Goal: Book appointment/travel/reservation

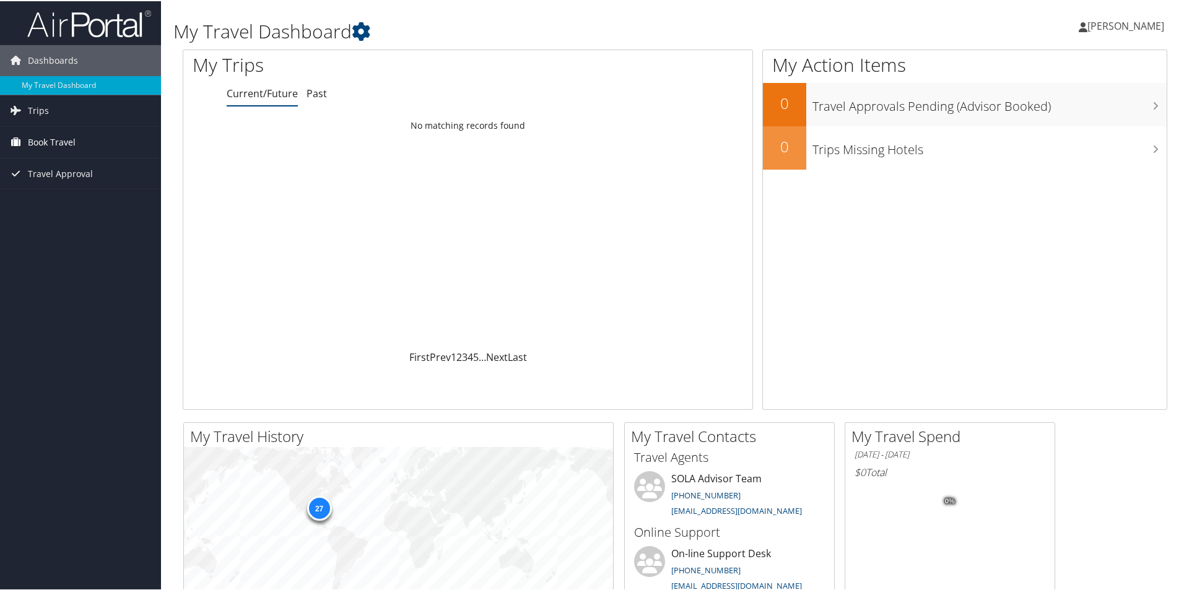
click at [66, 136] on span "Book Travel" at bounding box center [52, 141] width 48 height 31
click at [64, 183] on link "Book/Manage Online Trips" at bounding box center [80, 184] width 161 height 19
click at [64, 185] on link "Book/Manage Online Trips" at bounding box center [80, 184] width 161 height 19
